Goal: Task Accomplishment & Management: Manage account settings

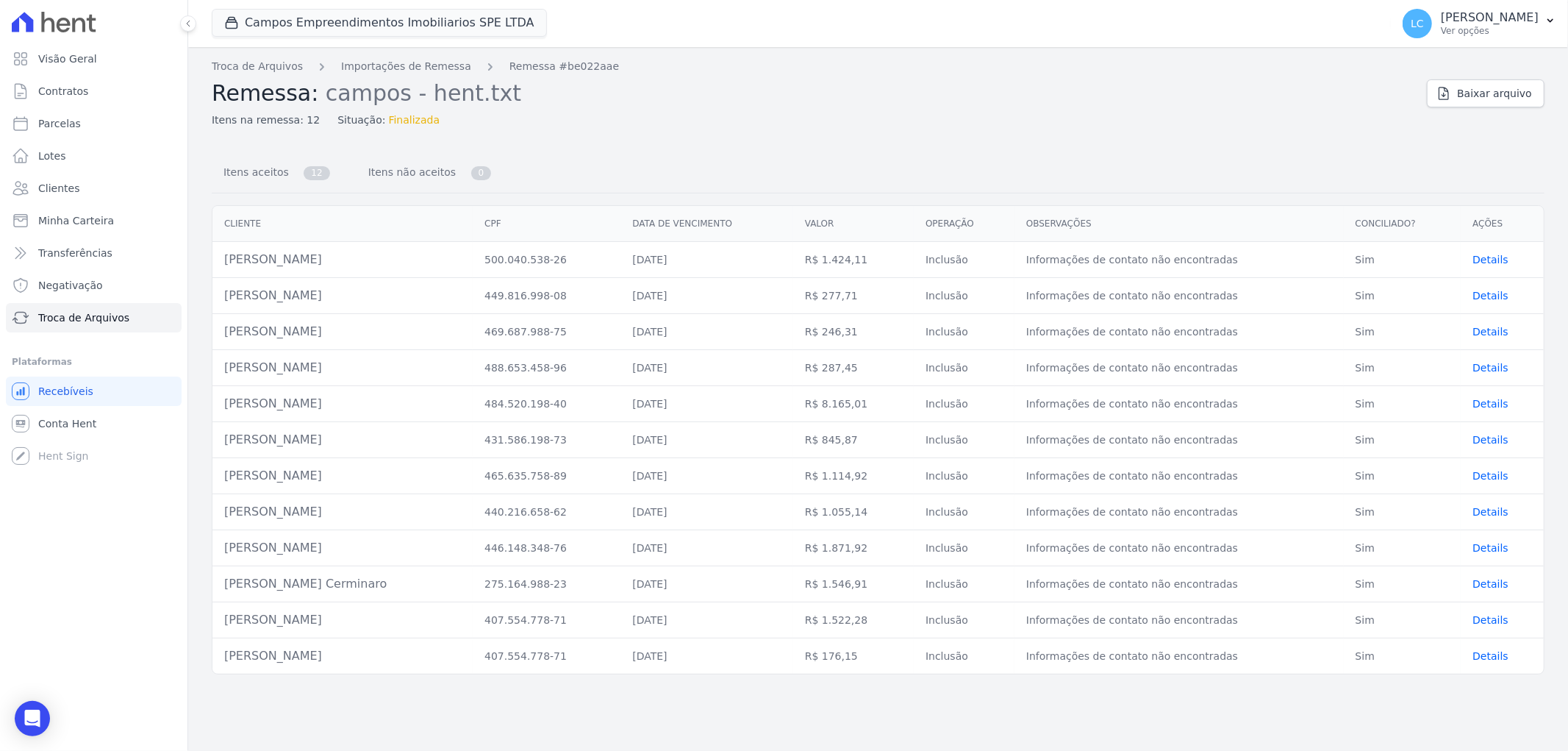
click at [1488, 581] on span "Details" at bounding box center [1490, 584] width 36 height 12
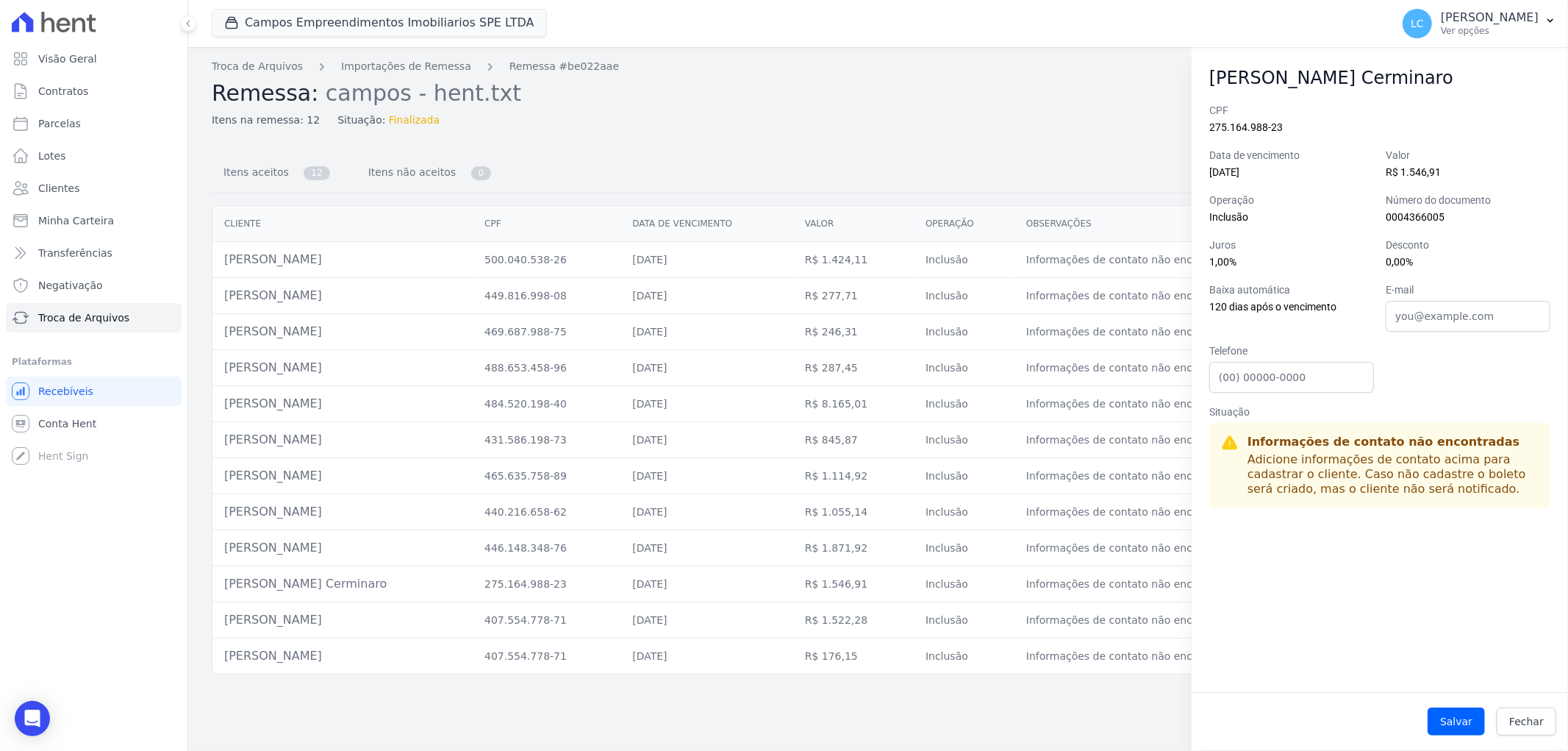
click at [1037, 695] on div "Troca de Arquivos Importações de Remessa Remessa #be022aae Remessa: campos - he…" at bounding box center [878, 399] width 1380 height 704
click at [91, 61] on link "Visão Geral" at bounding box center [93, 59] width 176 height 30
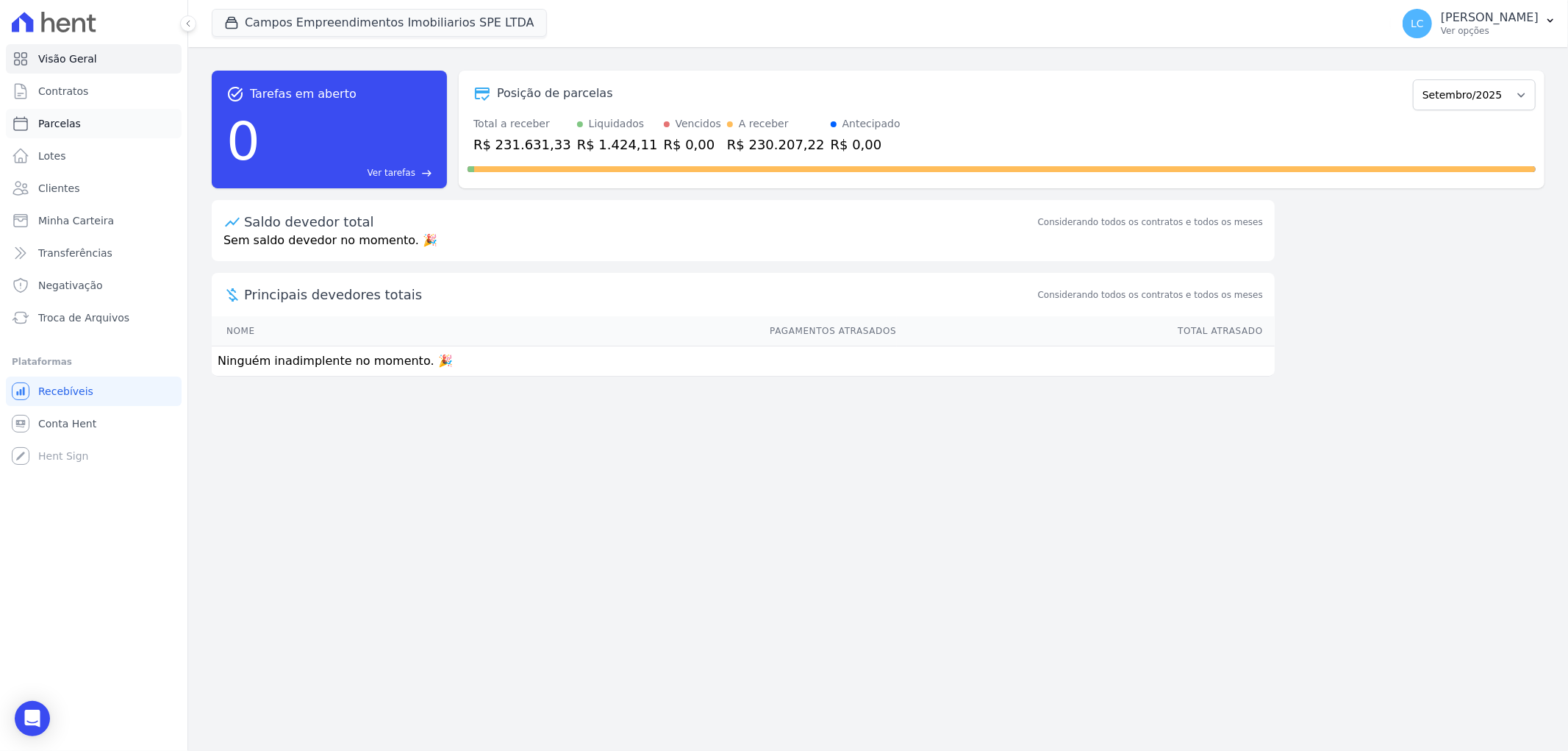
click at [78, 120] on link "Parcelas" at bounding box center [93, 123] width 176 height 30
select select
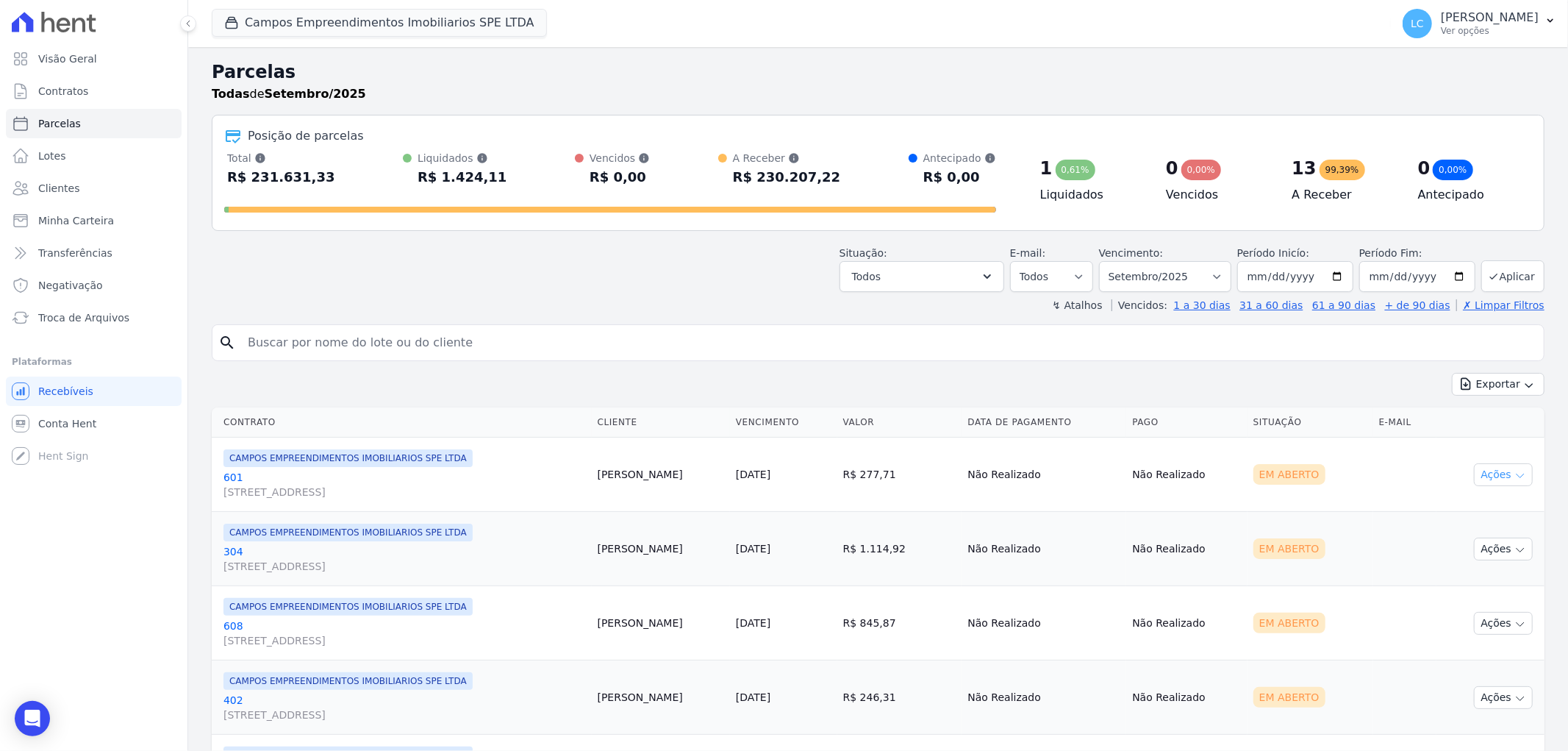
click at [1493, 478] on button "Ações" at bounding box center [1502, 474] width 59 height 23
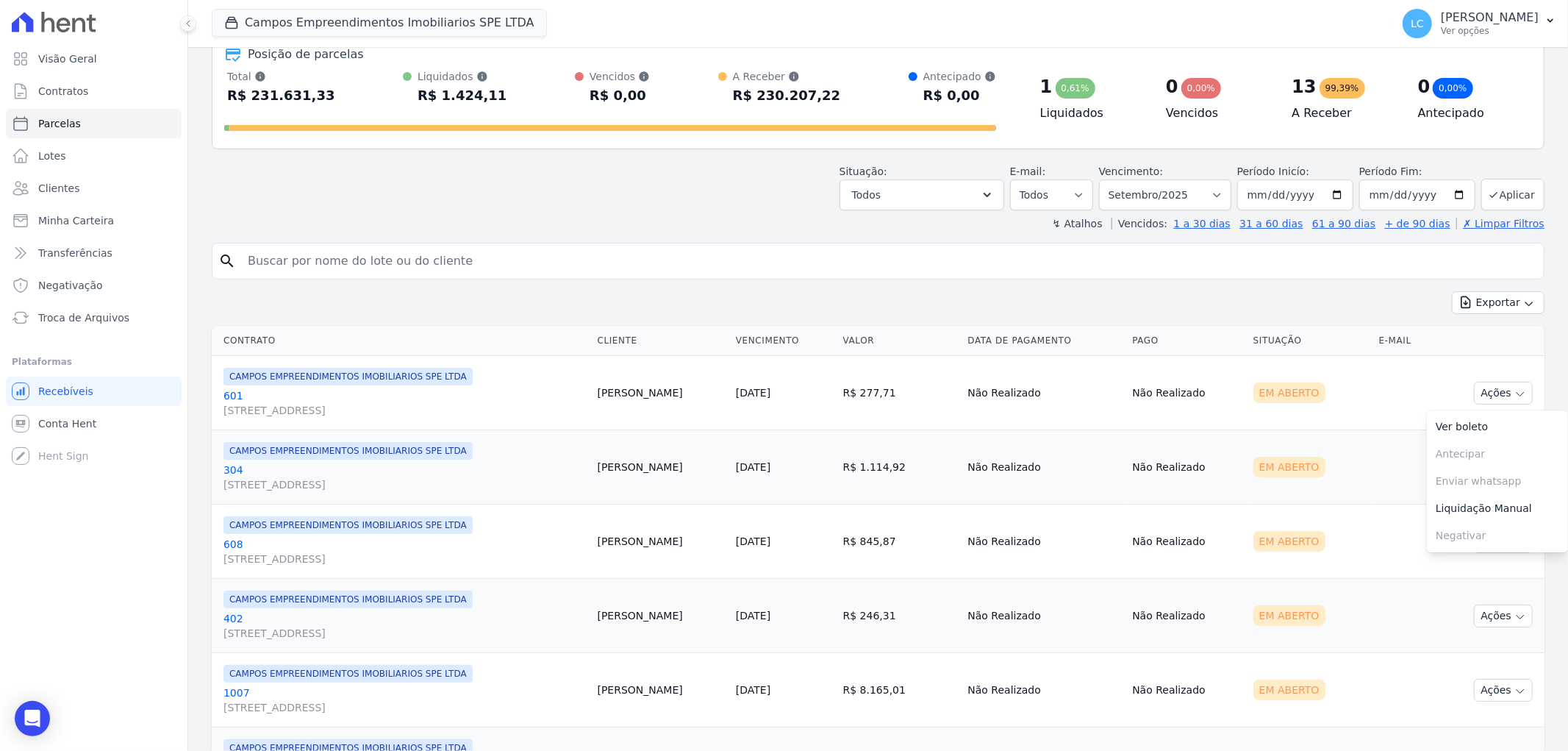
scroll to position [163, 0]
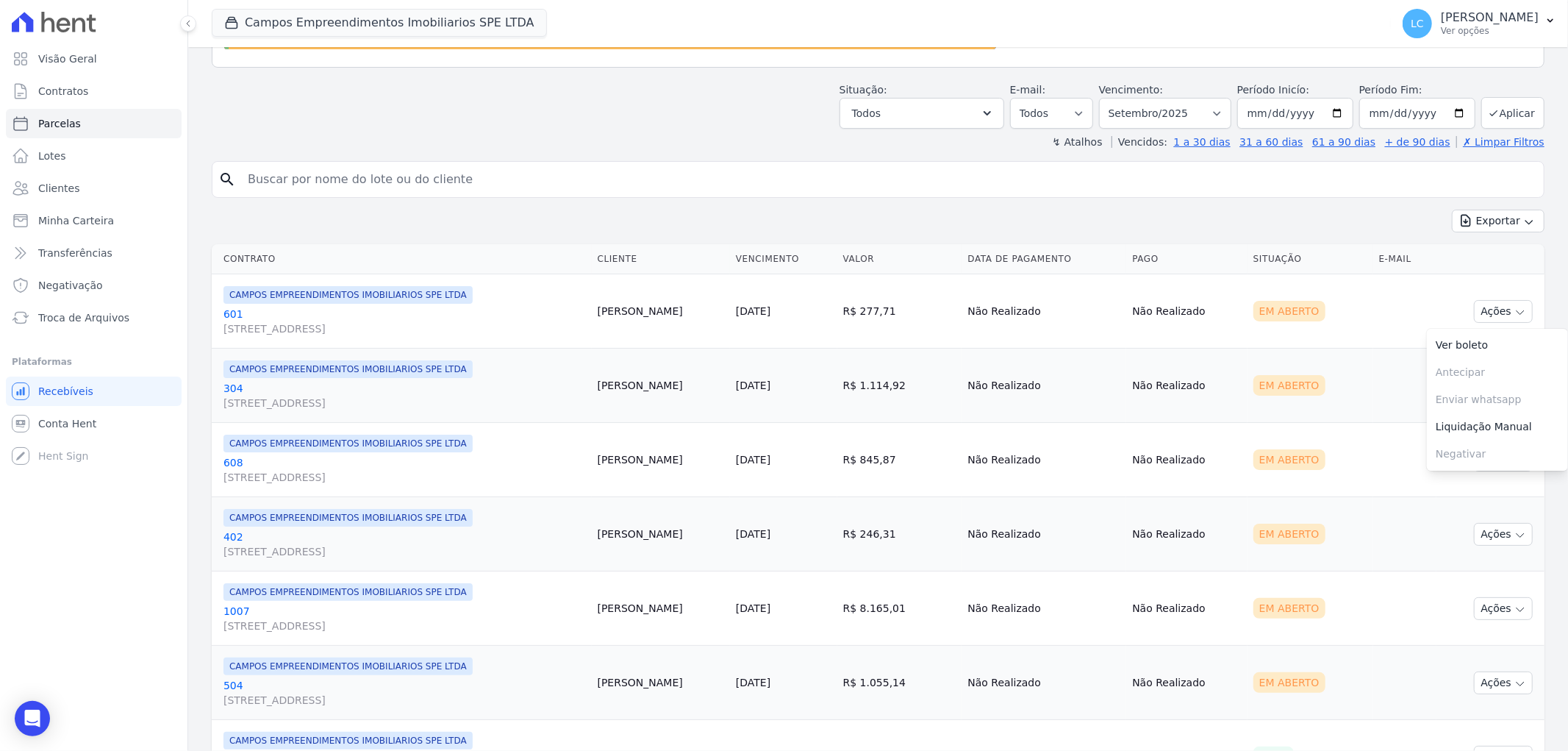
drag, startPoint x: 1318, startPoint y: 469, endPoint x: 1397, endPoint y: 469, distance: 79.0
click at [1318, 469] on div "Em Aberto" at bounding box center [1310, 460] width 114 height 21
click at [1498, 459] on button "Ações" at bounding box center [1502, 460] width 59 height 23
click at [1436, 492] on link "Ver boleto" at bounding box center [1497, 493] width 141 height 27
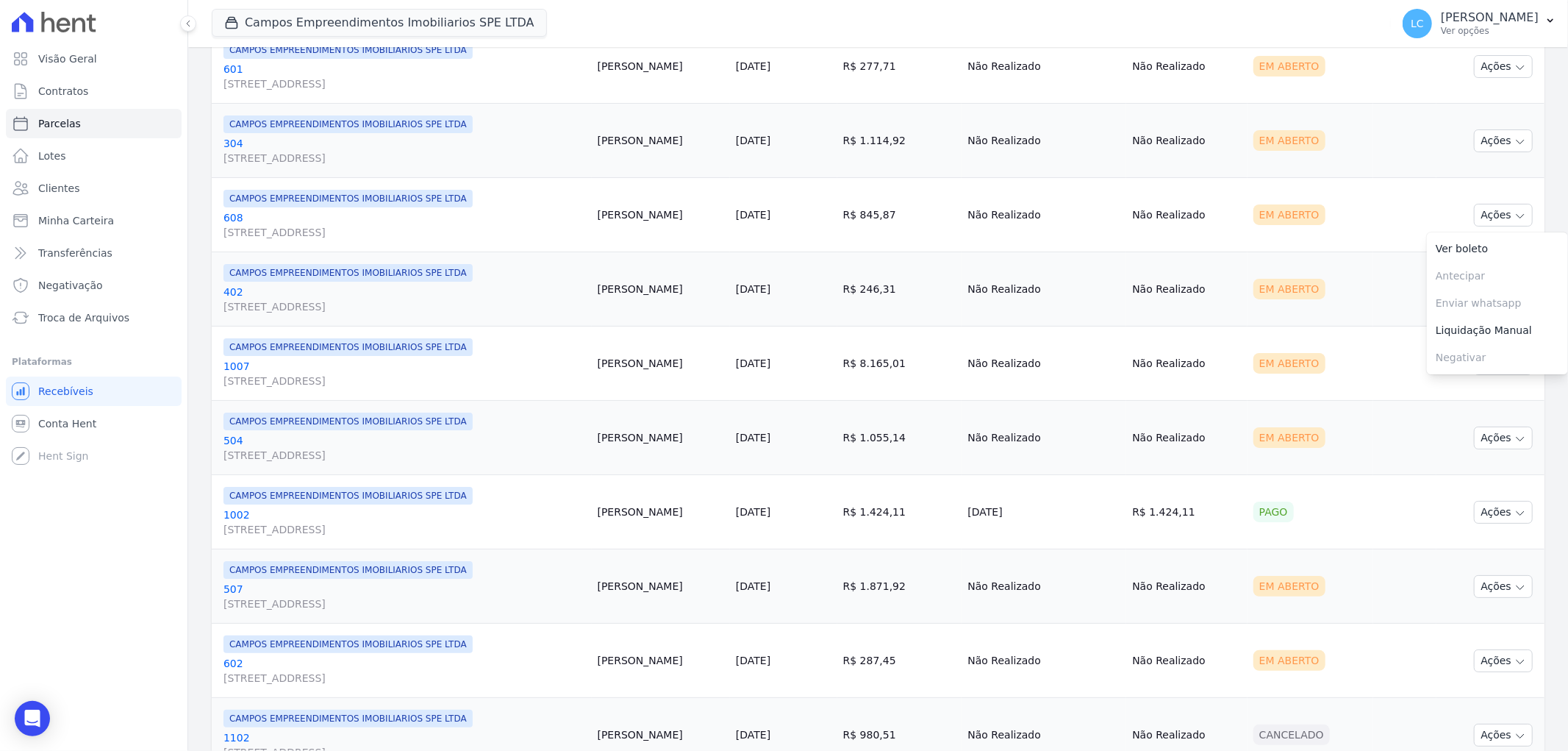
scroll to position [571, 0]
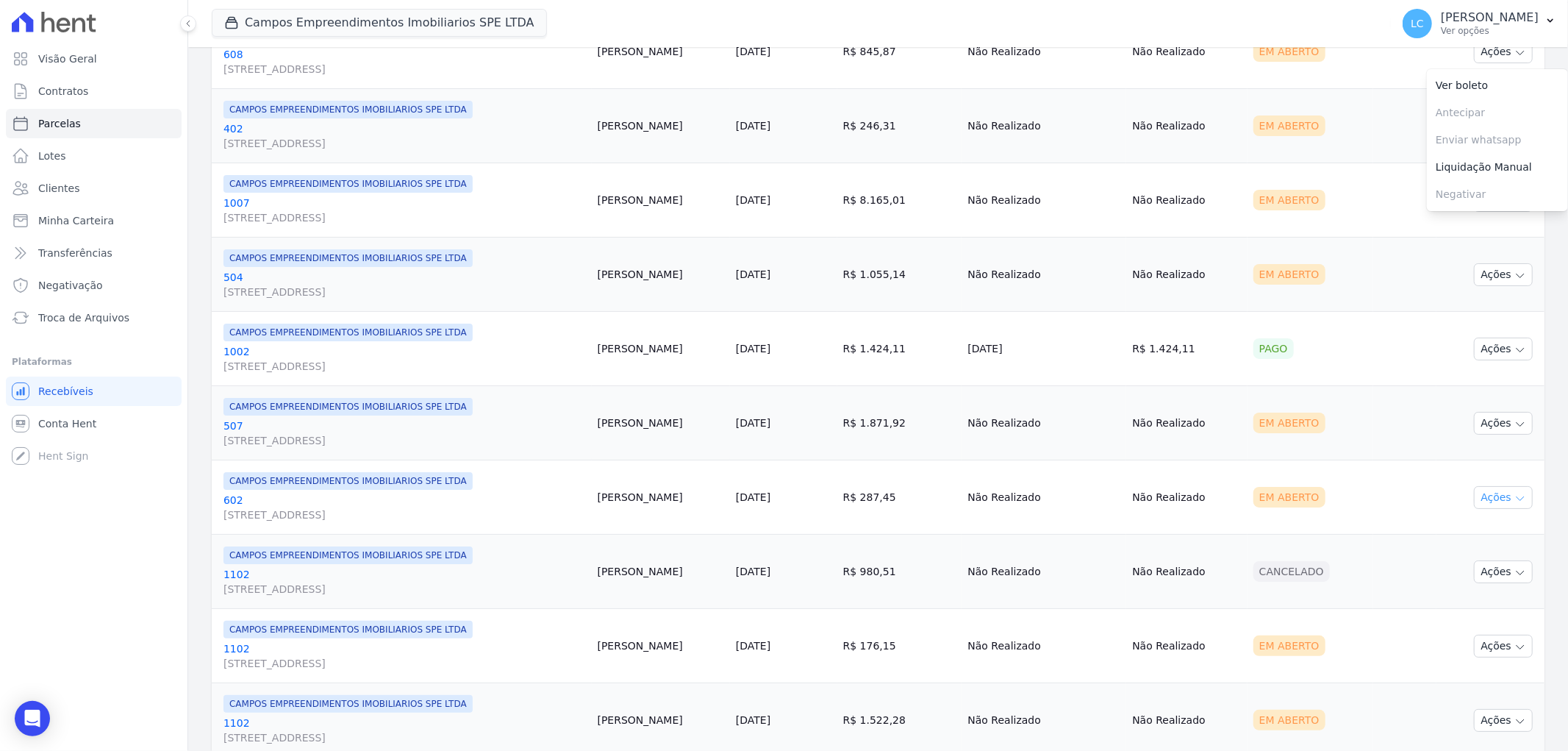
click at [1485, 492] on button "Ações" at bounding box center [1502, 497] width 59 height 23
click at [1465, 532] on link "Ver boleto" at bounding box center [1497, 530] width 141 height 27
